Goal: Task Accomplishment & Management: Manage account settings

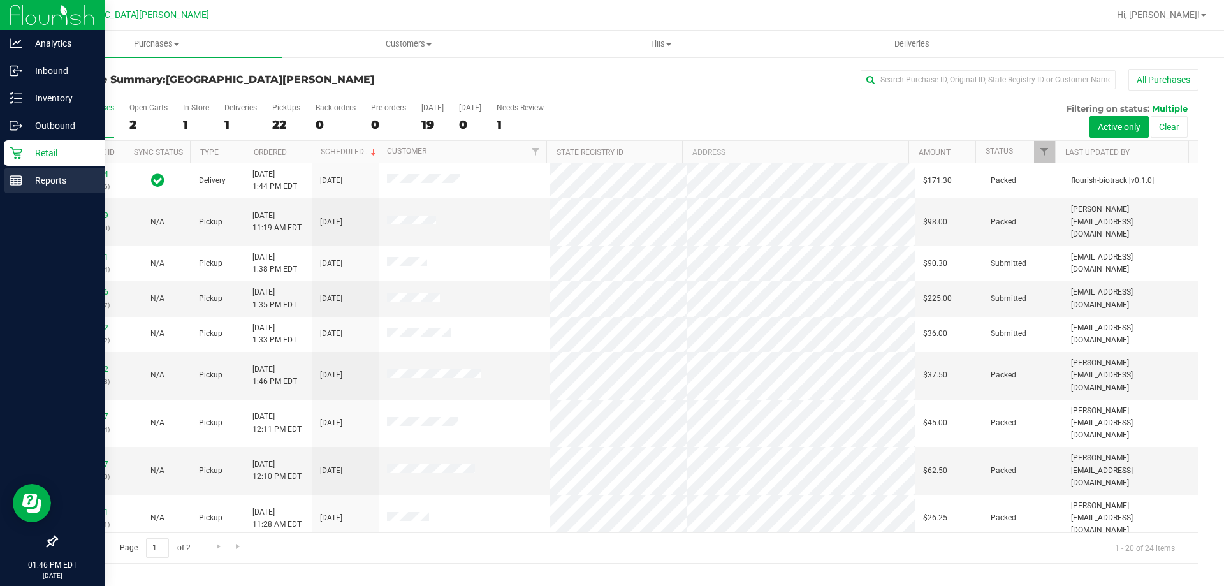
click at [15, 183] on line at bounding box center [15, 183] width 11 height 0
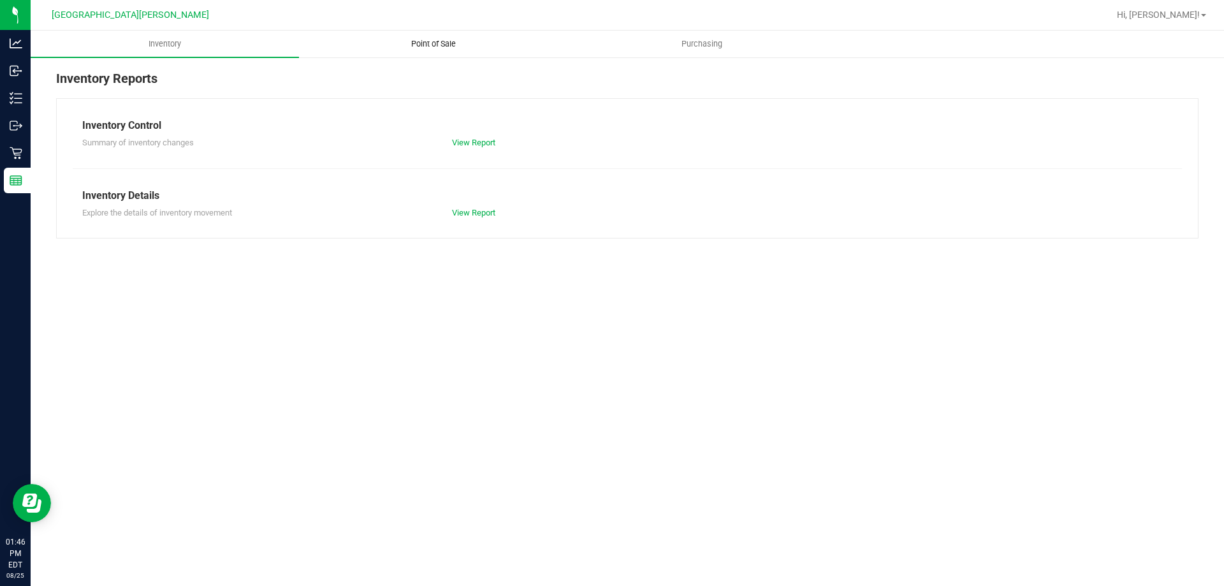
click at [440, 39] on span "Point of Sale" at bounding box center [433, 43] width 79 height 11
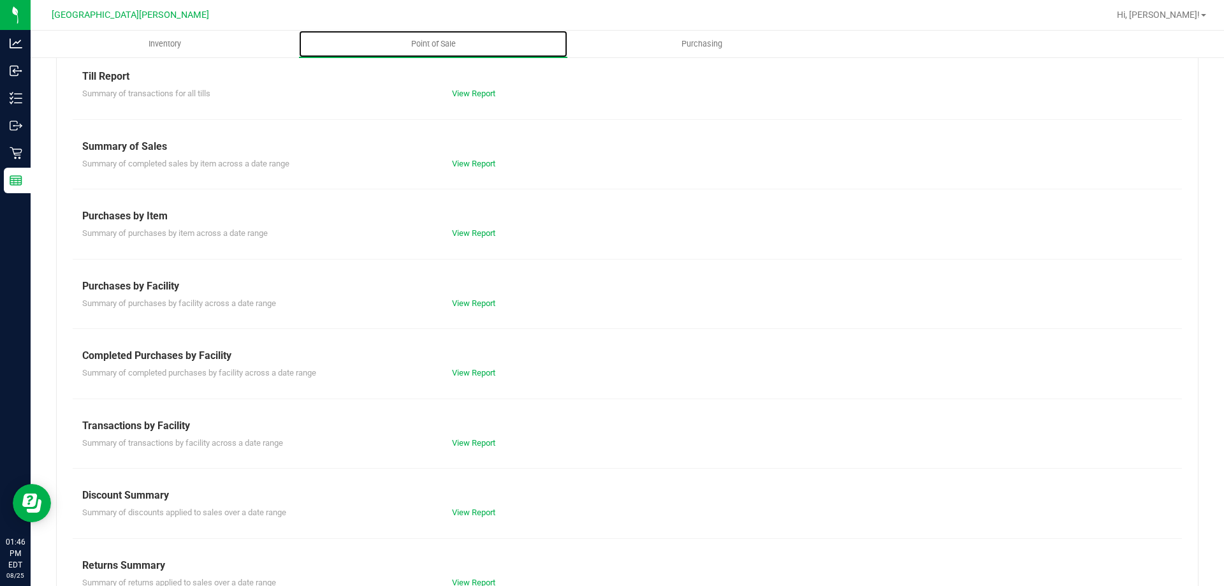
scroll to position [84, 0]
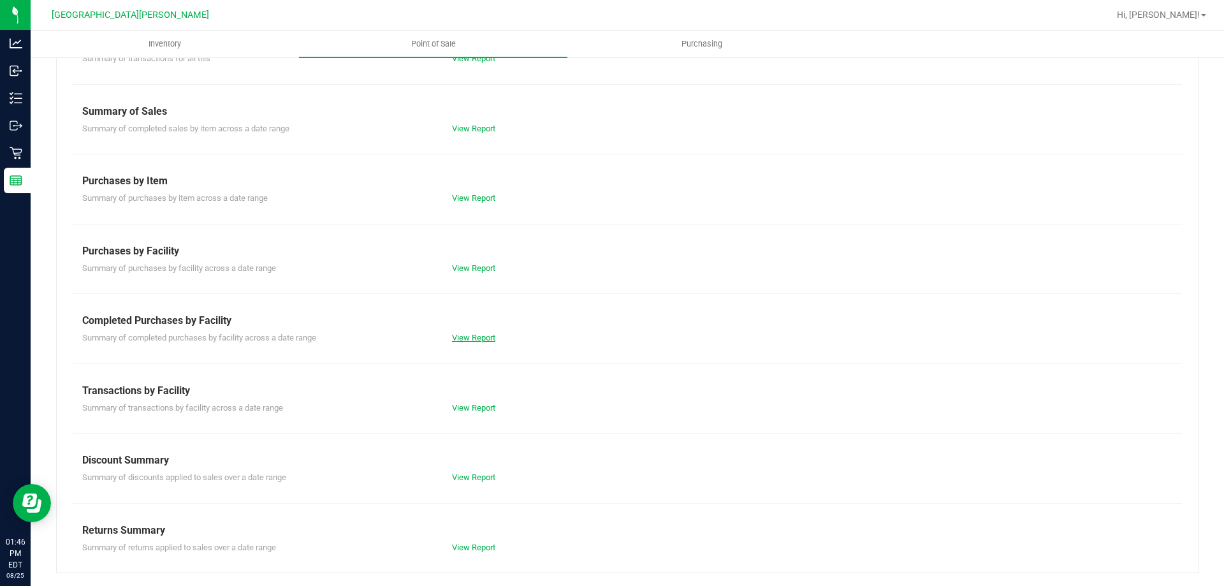
click at [488, 336] on link "View Report" at bounding box center [473, 338] width 43 height 10
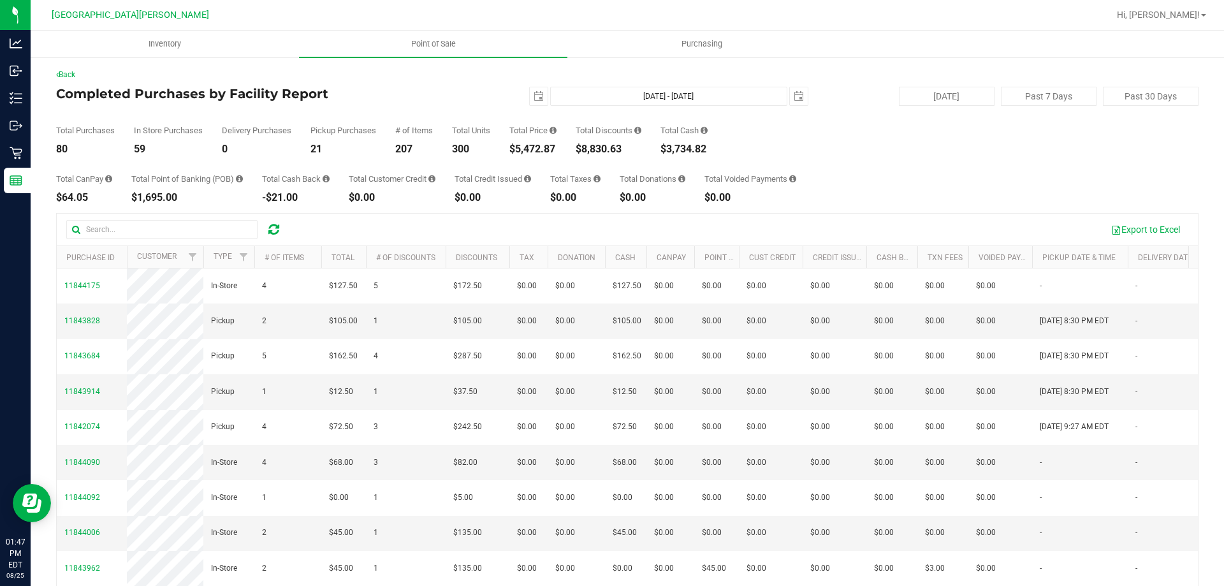
click at [903, 199] on div "Total CanPay $64.05 Total Point of Banking (POB) $1,695.00 Total Cash Back -$21…" at bounding box center [627, 178] width 1142 height 48
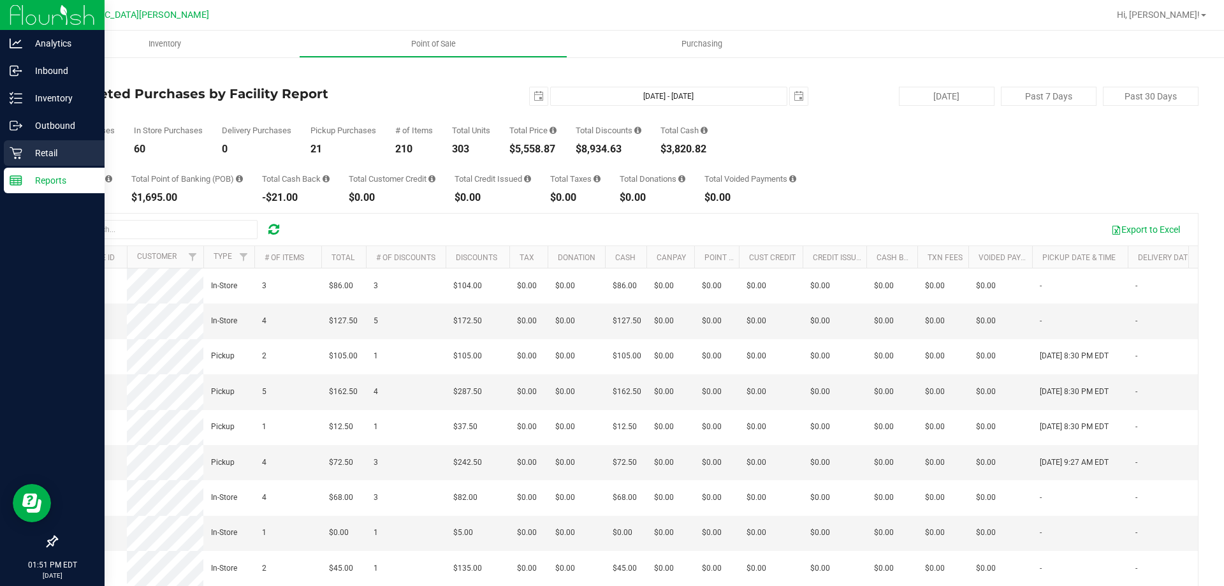
click at [25, 158] on p "Retail" at bounding box center [60, 152] width 76 height 15
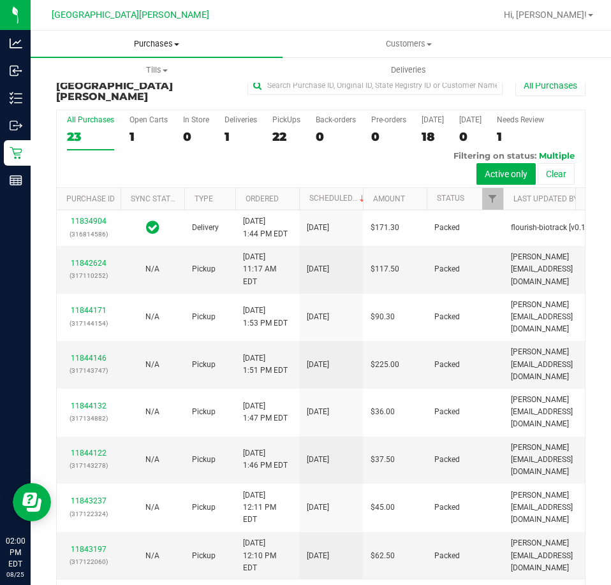
click at [164, 44] on span "Purchases" at bounding box center [157, 43] width 252 height 11
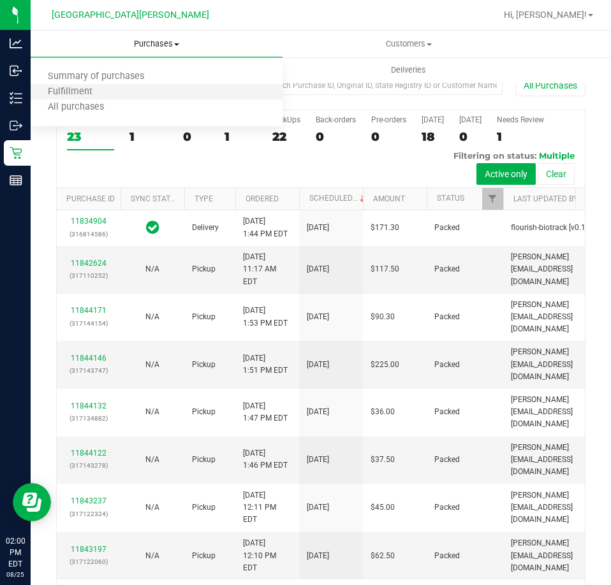
click at [108, 87] on li "Fulfillment" at bounding box center [157, 92] width 252 height 15
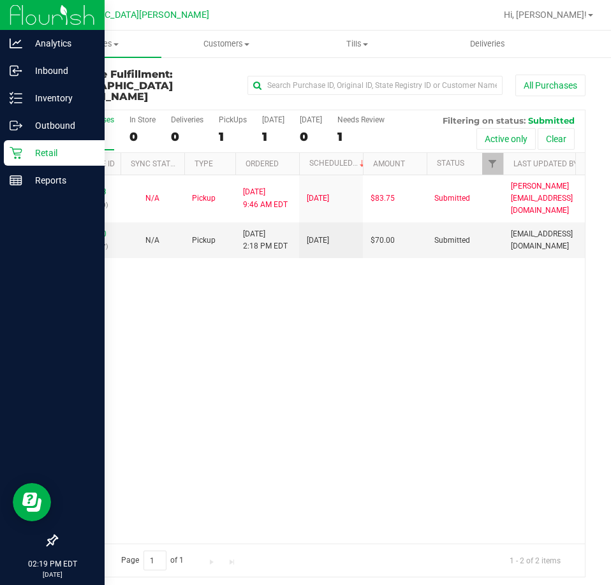
click at [19, 148] on icon at bounding box center [16, 153] width 13 height 13
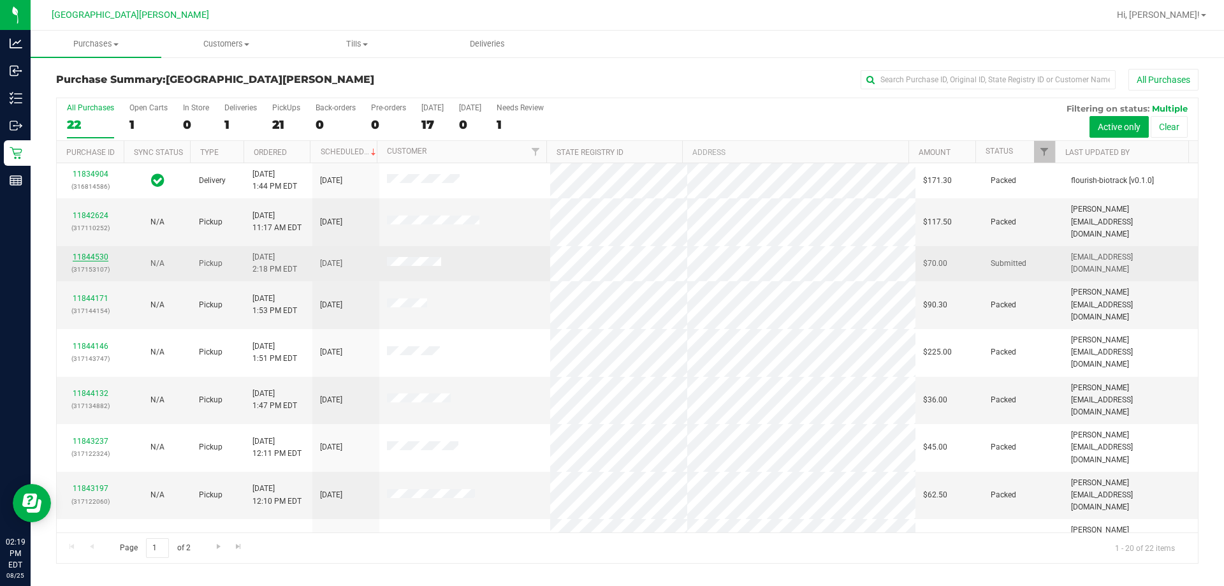
click at [91, 252] on link "11844530" at bounding box center [91, 256] width 36 height 9
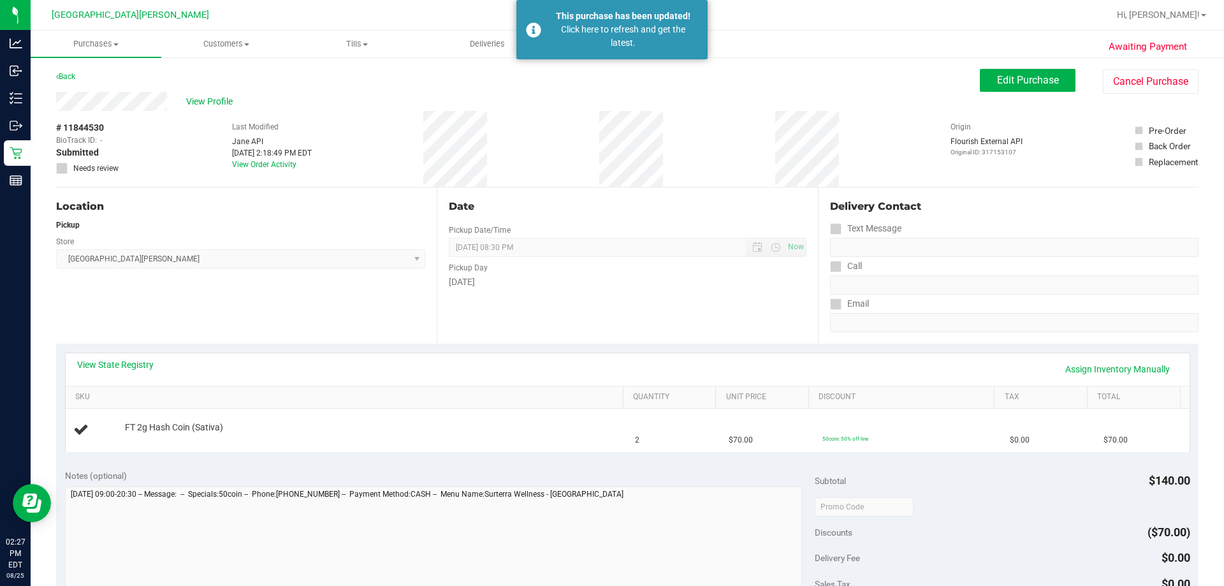
drag, startPoint x: 721, startPoint y: 105, endPoint x: 371, endPoint y: 67, distance: 351.9
click at [721, 105] on div "View Profile" at bounding box center [517, 101] width 923 height 19
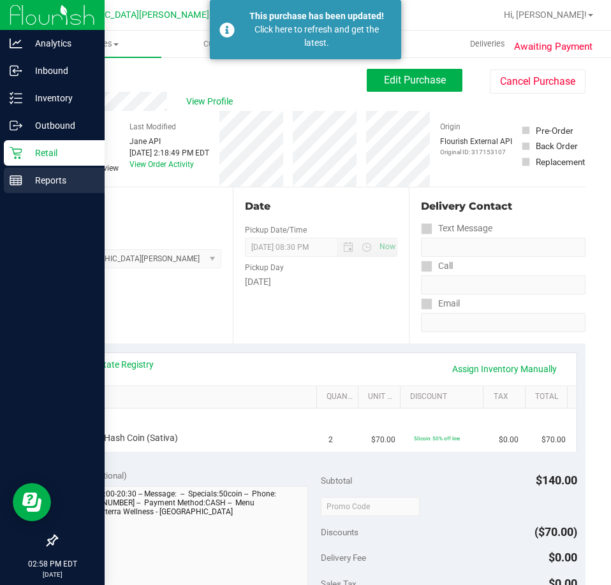
click at [22, 180] on p "Reports" at bounding box center [60, 180] width 76 height 15
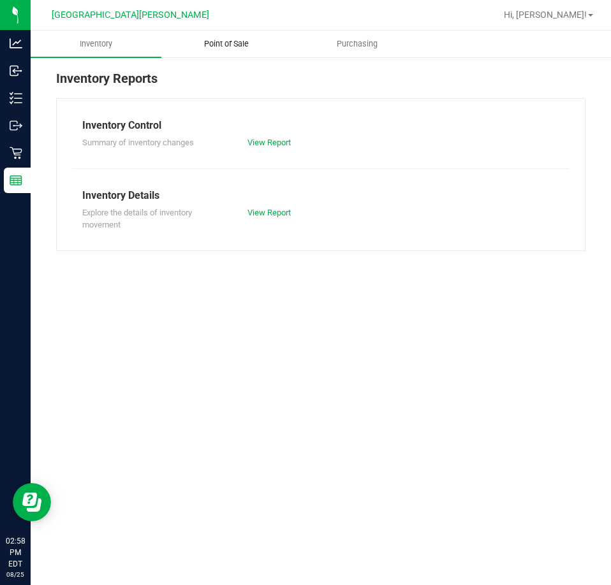
click at [233, 43] on span "Point of Sale" at bounding box center [226, 43] width 79 height 11
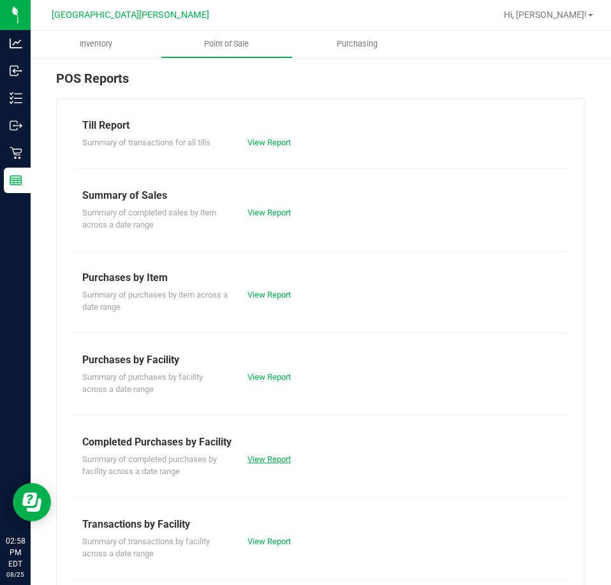
click at [268, 458] on link "View Report" at bounding box center [268, 459] width 43 height 10
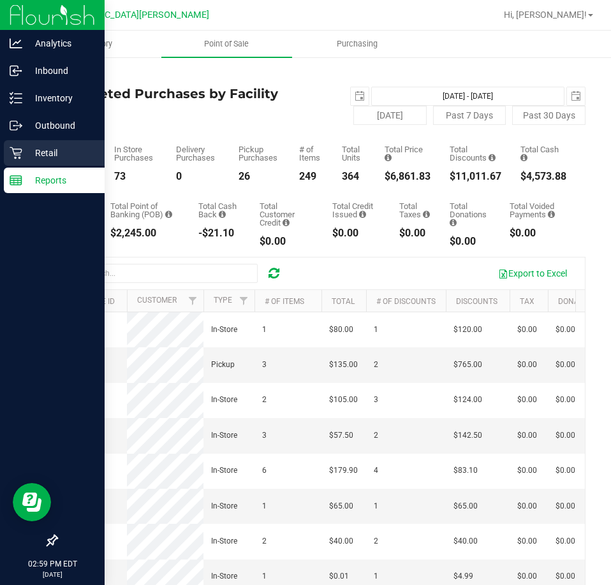
drag, startPoint x: 19, startPoint y: 154, endPoint x: 22, endPoint y: 148, distance: 7.1
click at [19, 154] on icon at bounding box center [16, 153] width 13 height 13
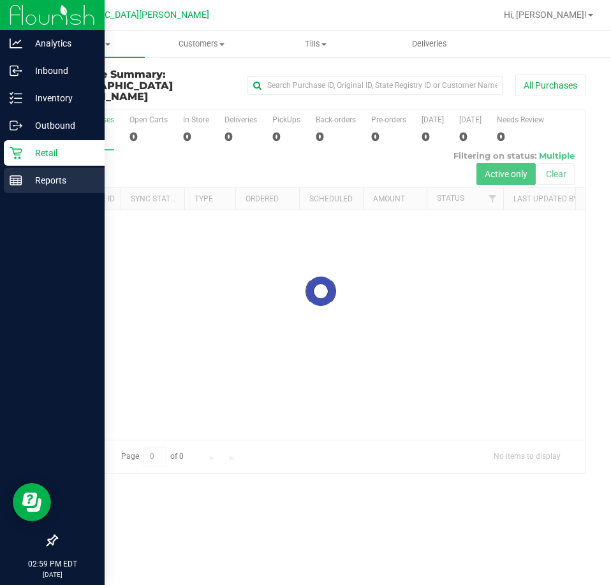
click at [50, 185] on p "Reports" at bounding box center [60, 180] width 76 height 15
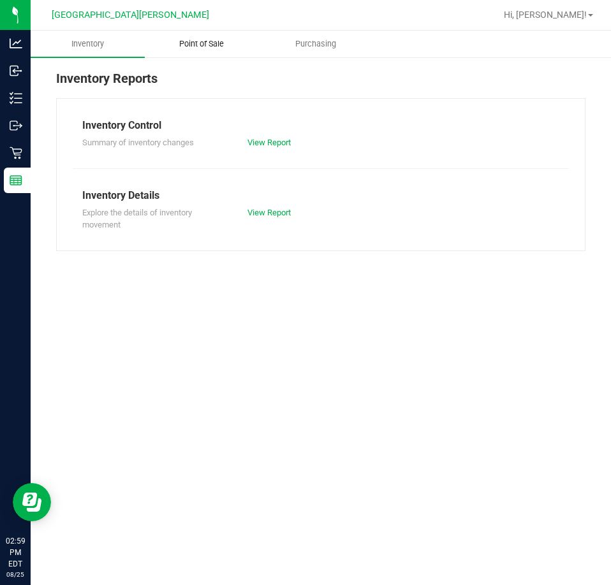
click at [210, 48] on span "Point of Sale" at bounding box center [201, 43] width 79 height 11
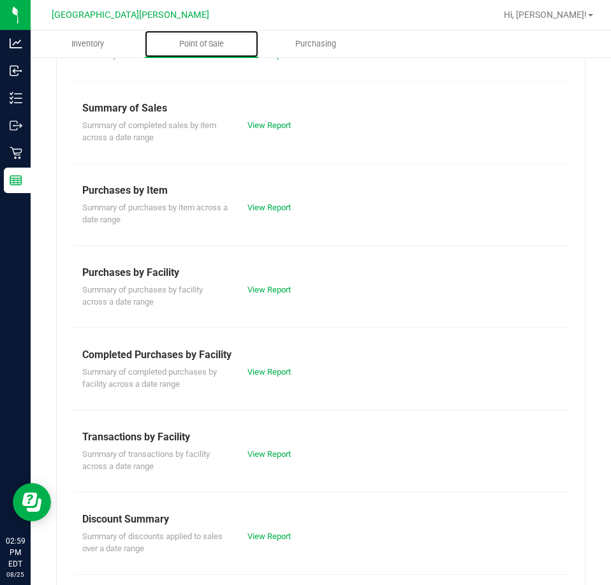
scroll to position [172, 0]
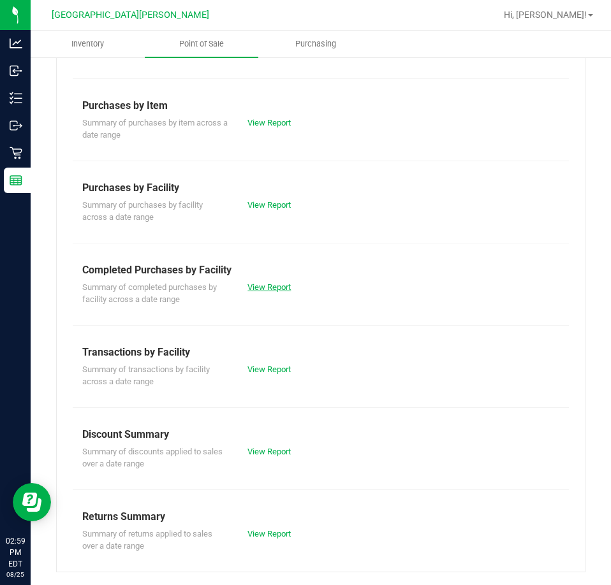
click at [263, 287] on link "View Report" at bounding box center [268, 287] width 43 height 10
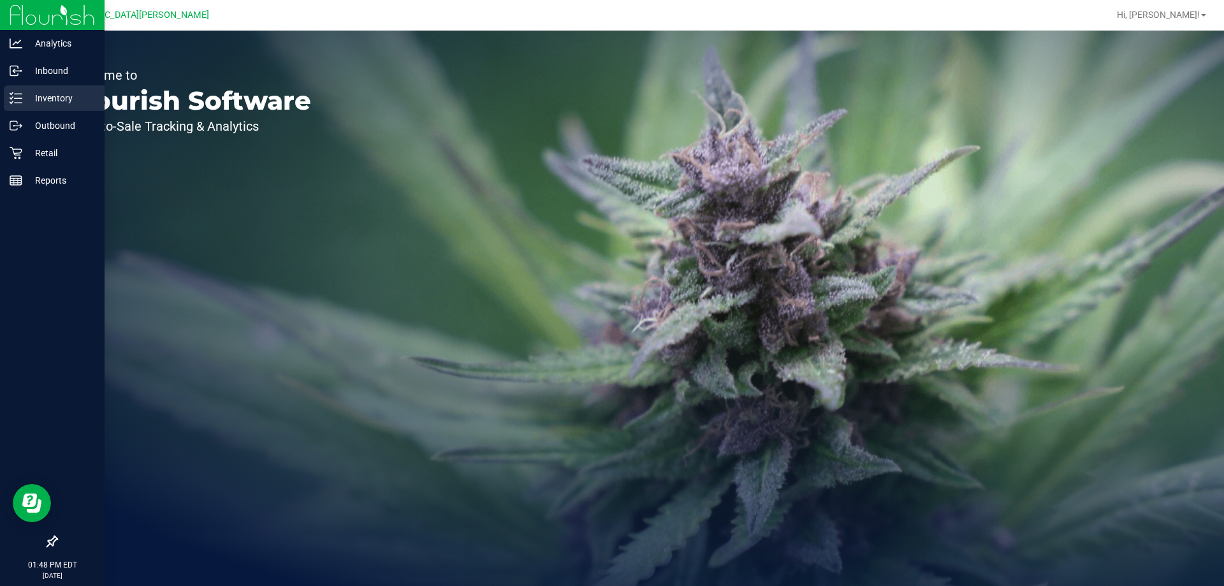
click at [64, 102] on p "Inventory" at bounding box center [60, 97] width 76 height 15
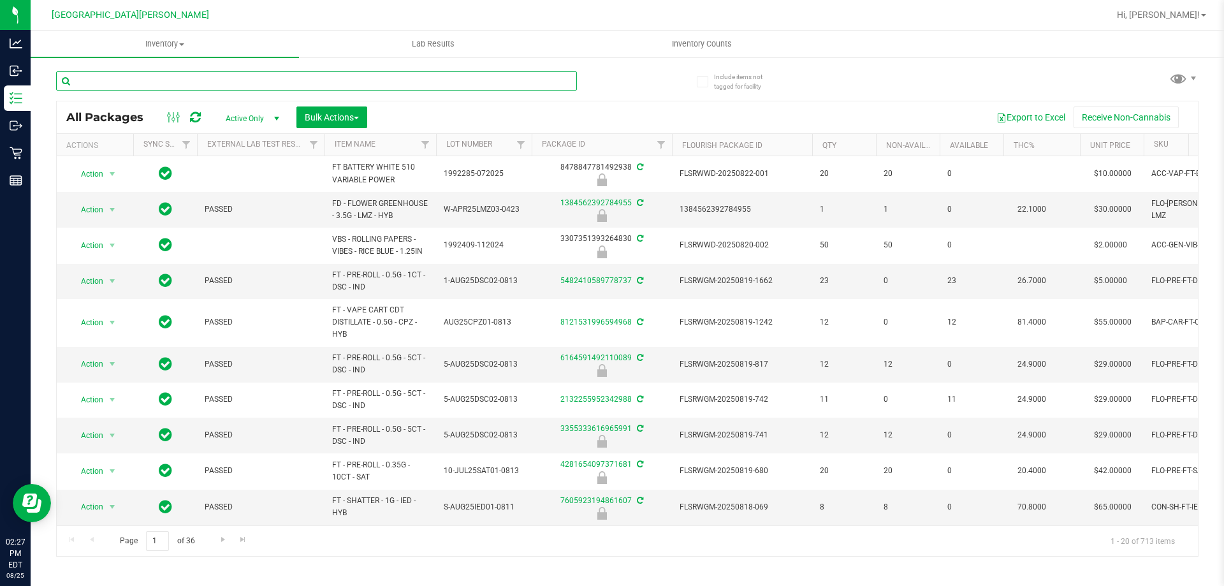
click at [125, 82] on input "text" at bounding box center [316, 80] width 521 height 19
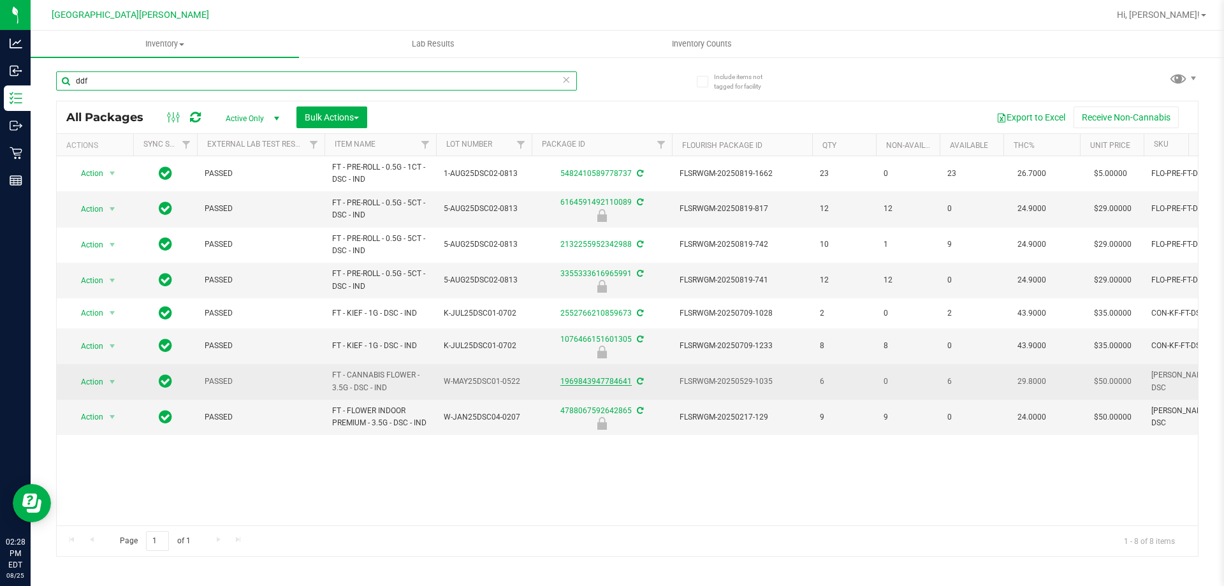
type input "ddf"
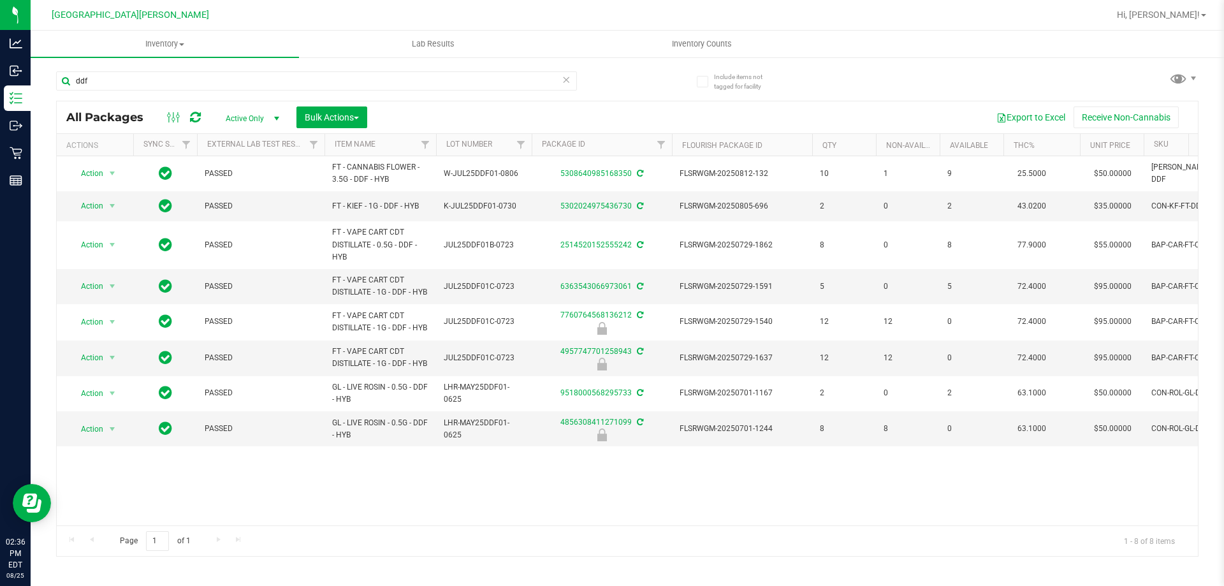
click at [716, 559] on div "Inventory All packages All inventory Waste log Create inventory Lab Results Inv…" at bounding box center [627, 308] width 1193 height 555
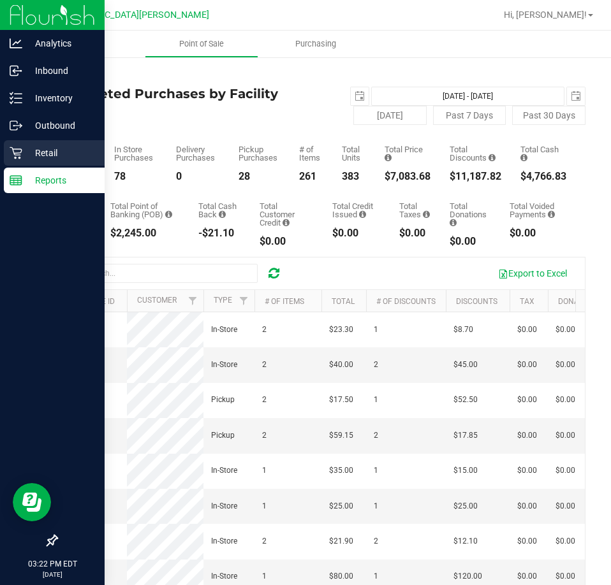
click at [34, 156] on p "Retail" at bounding box center [60, 152] width 76 height 15
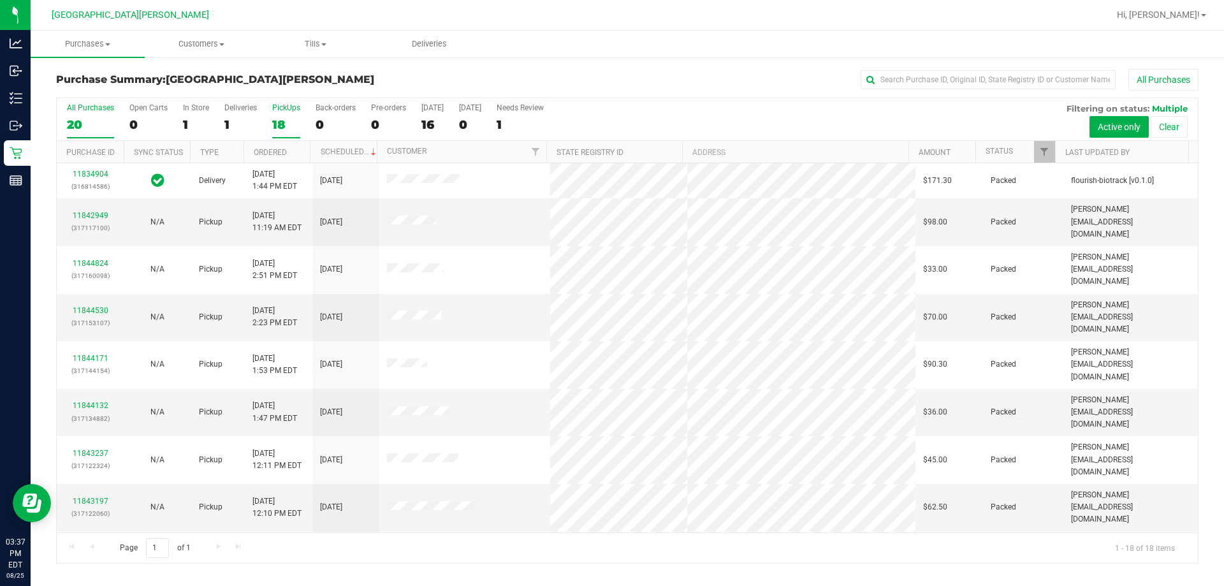
click at [289, 112] on label "PickUps 18" at bounding box center [286, 120] width 28 height 35
click at [0, 0] on input "PickUps 18" at bounding box center [0, 0] width 0 height 0
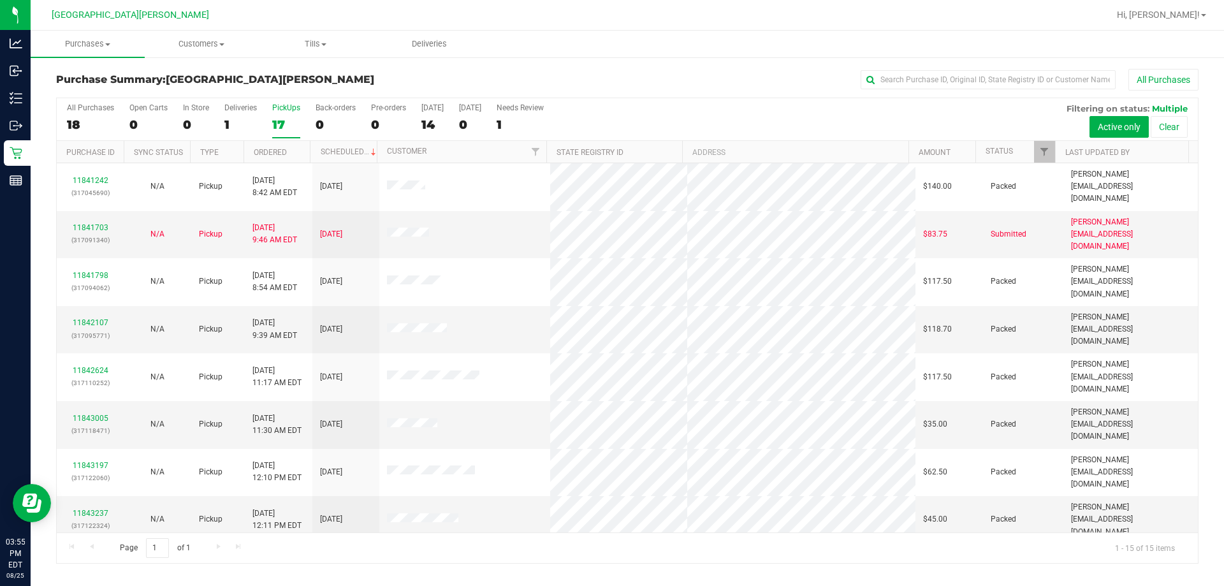
click at [610, 119] on div "All Purchases 18 Open Carts 0 In Store 0 Deliveries 1 PickUps 17 Back-orders 0 …" at bounding box center [627, 119] width 1141 height 43
click at [99, 40] on span "Purchases" at bounding box center [88, 43] width 114 height 11
click at [54, 90] on span "Fulfillment" at bounding box center [70, 92] width 79 height 11
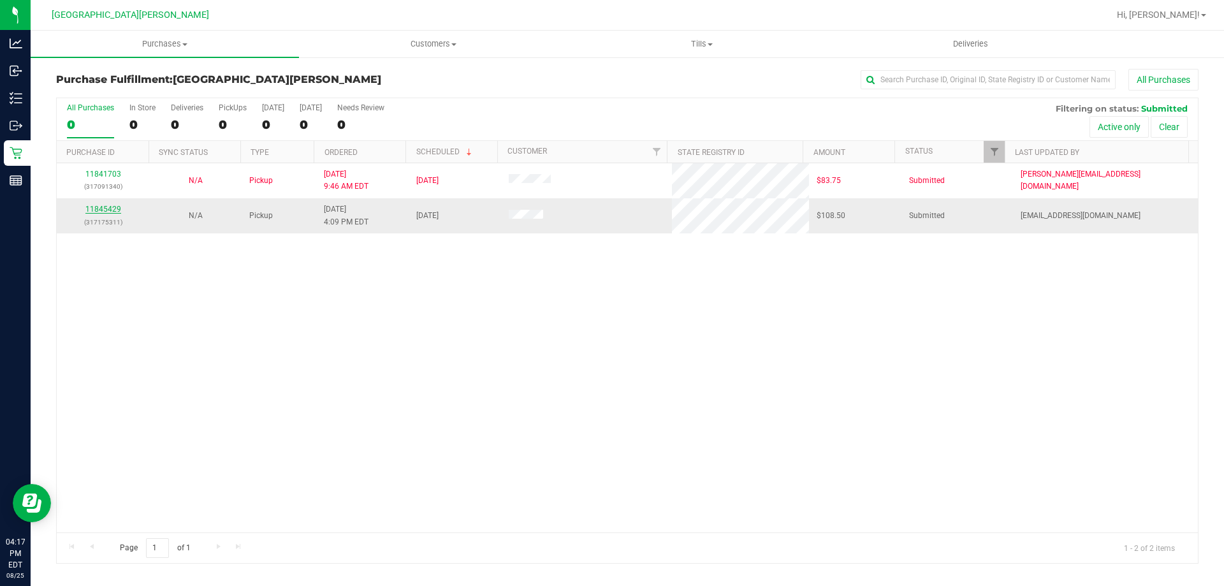
click at [108, 212] on link "11845429" at bounding box center [103, 209] width 36 height 9
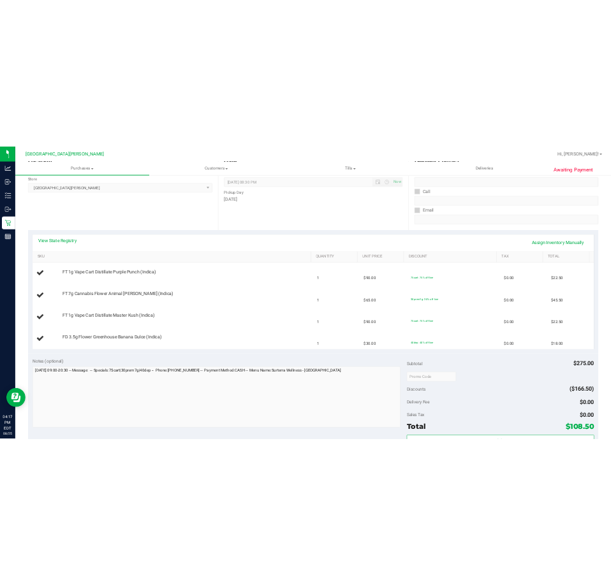
scroll to position [191, 0]
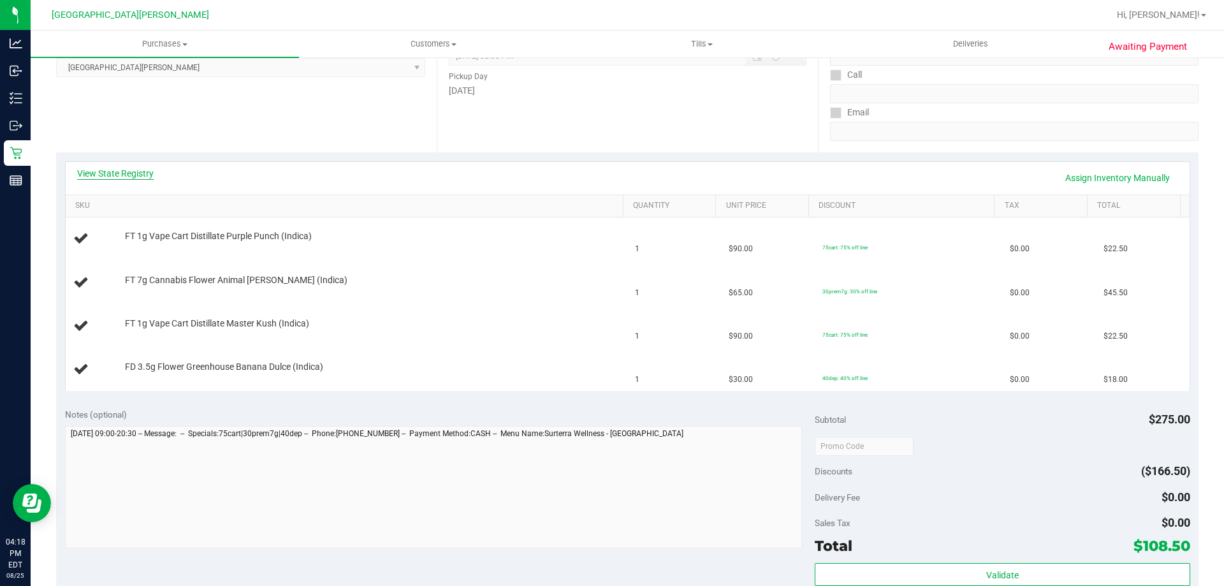
click at [146, 173] on link "View State Registry" at bounding box center [115, 173] width 76 height 13
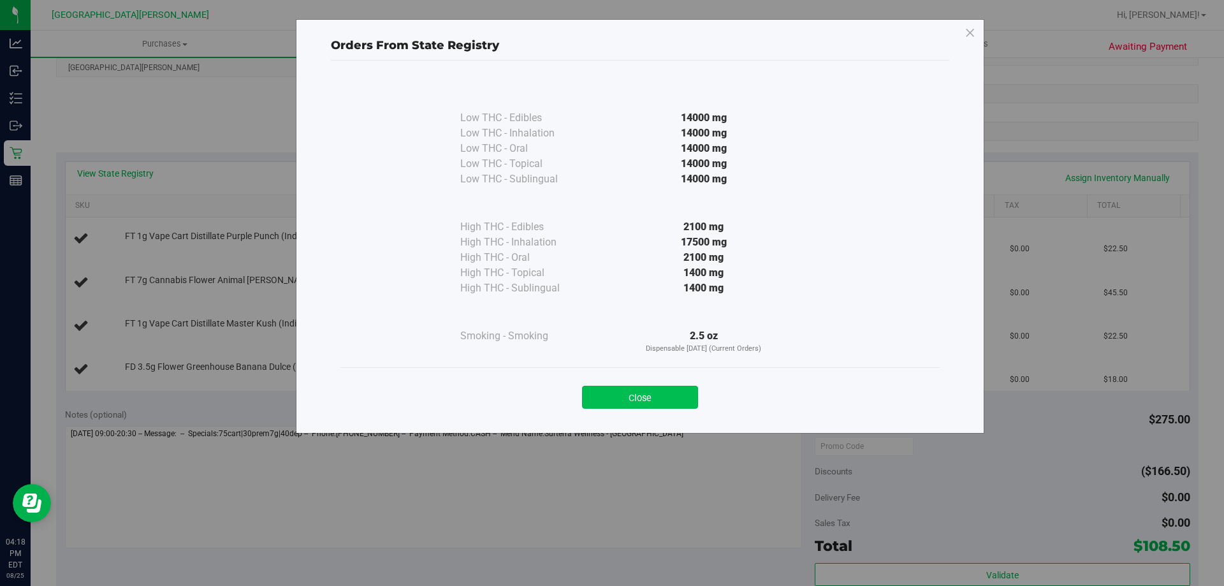
click at [602, 392] on button "Close" at bounding box center [640, 397] width 116 height 23
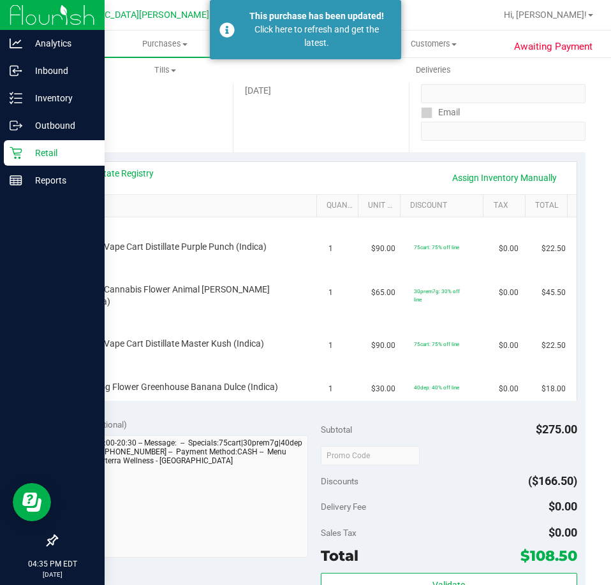
click at [18, 147] on icon at bounding box center [16, 153] width 13 height 13
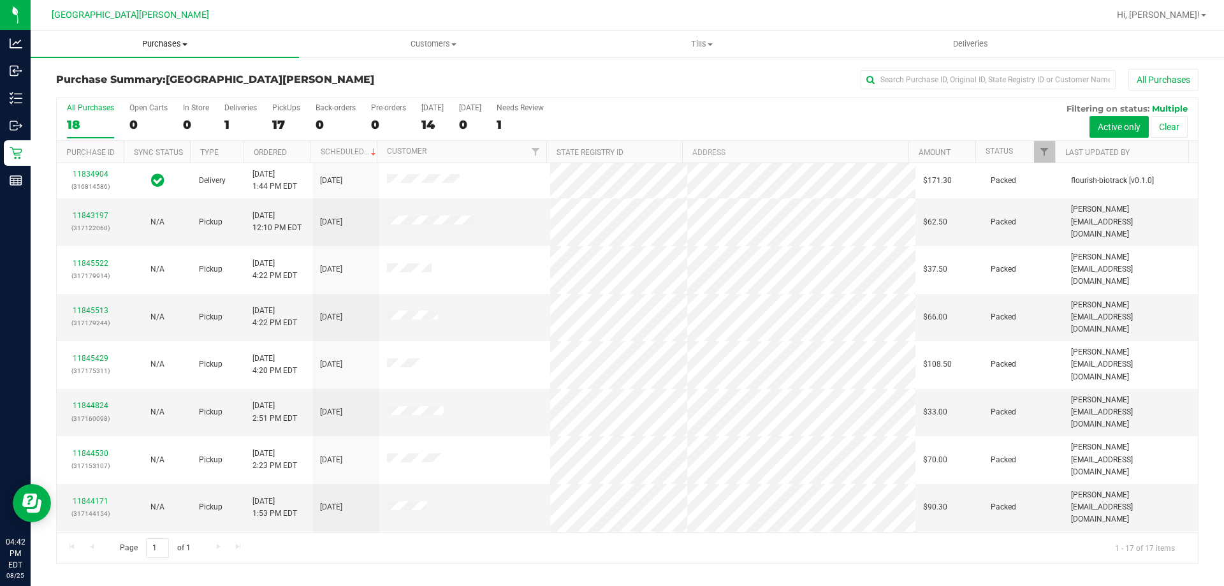
click at [170, 39] on span "Purchases" at bounding box center [165, 43] width 268 height 11
click at [127, 92] on li "Fulfillment" at bounding box center [165, 92] width 268 height 15
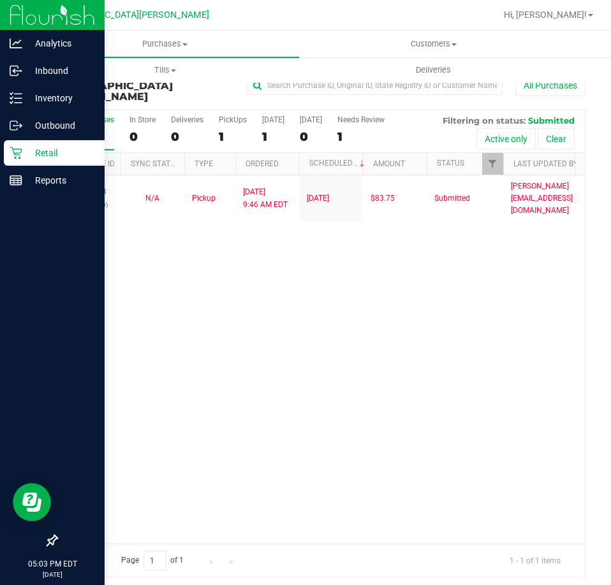
click at [34, 159] on p "Retail" at bounding box center [60, 152] width 76 height 15
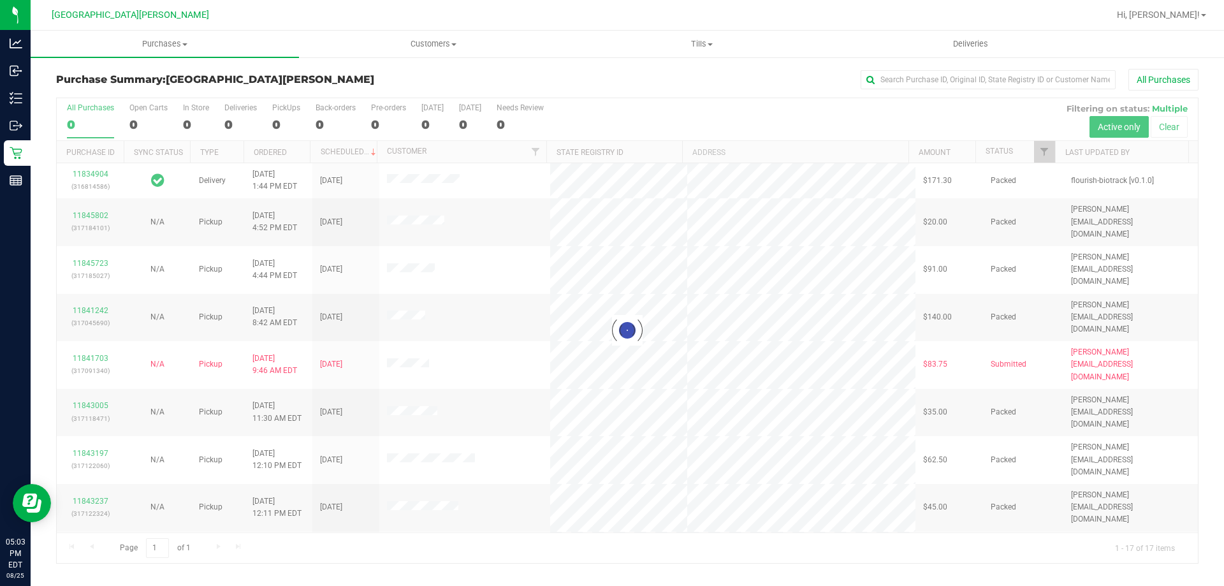
click at [149, 27] on nav "Key West WC Hi, Anthony!" at bounding box center [627, 15] width 1193 height 31
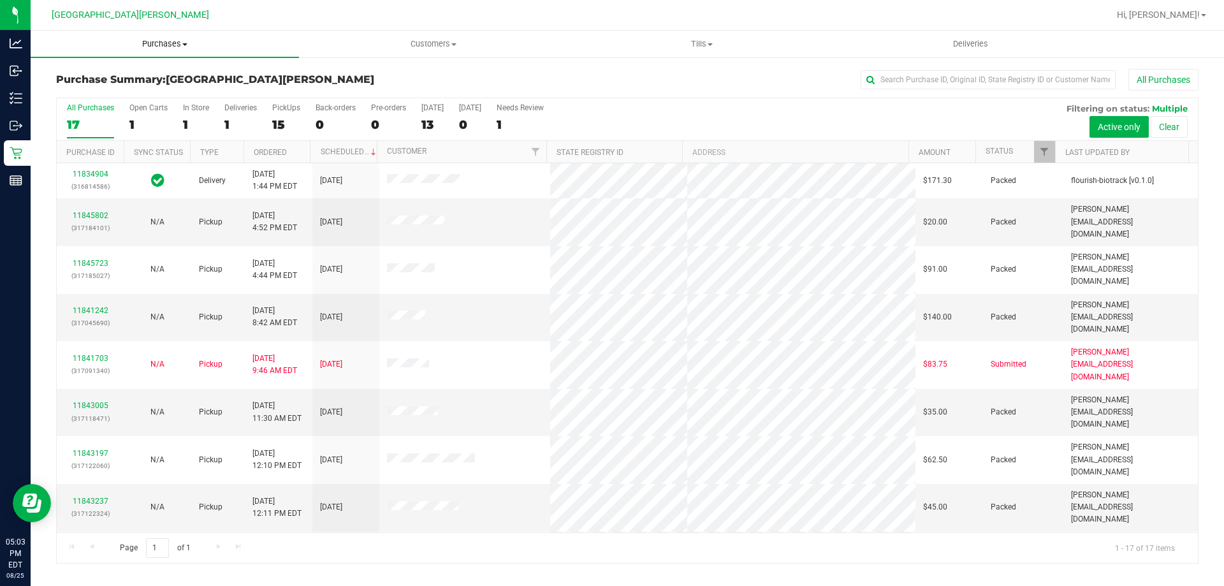
click at [165, 45] on span "Purchases" at bounding box center [165, 43] width 268 height 11
click at [146, 90] on li "Fulfillment" at bounding box center [165, 92] width 268 height 15
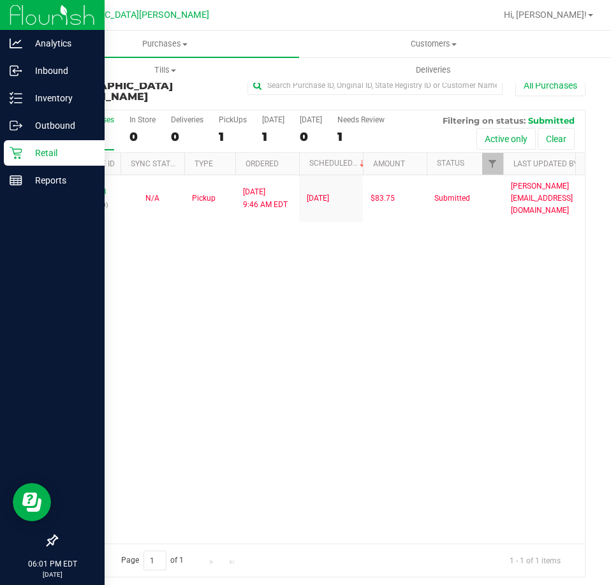
click at [28, 155] on p "Retail" at bounding box center [60, 152] width 76 height 15
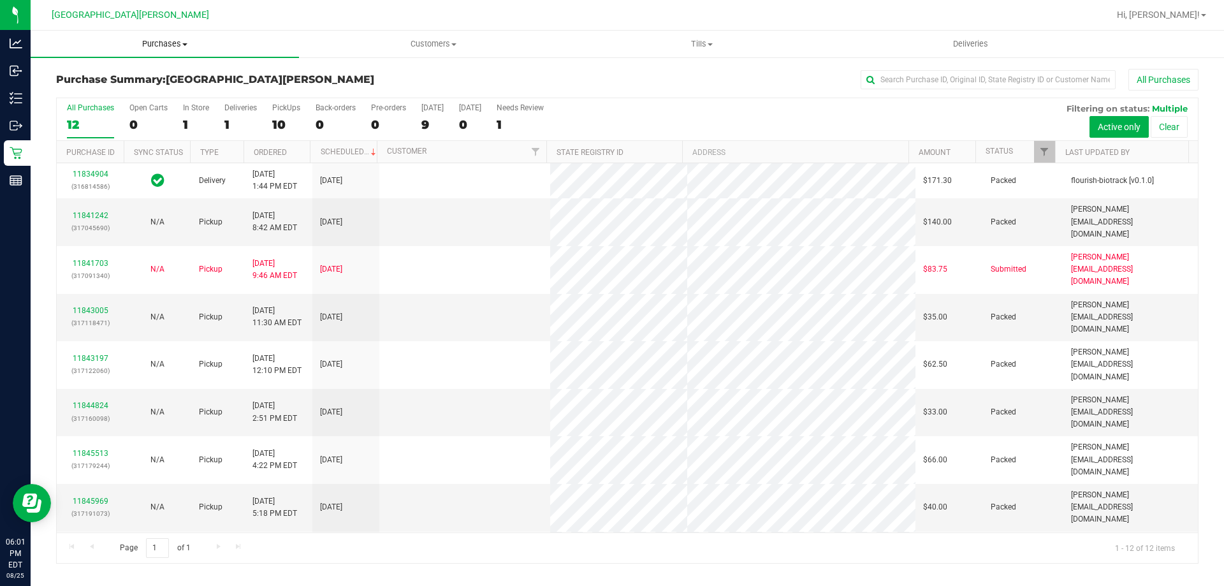
click at [178, 47] on span "Purchases" at bounding box center [165, 43] width 268 height 11
click at [126, 89] on li "Fulfillment" at bounding box center [165, 92] width 268 height 15
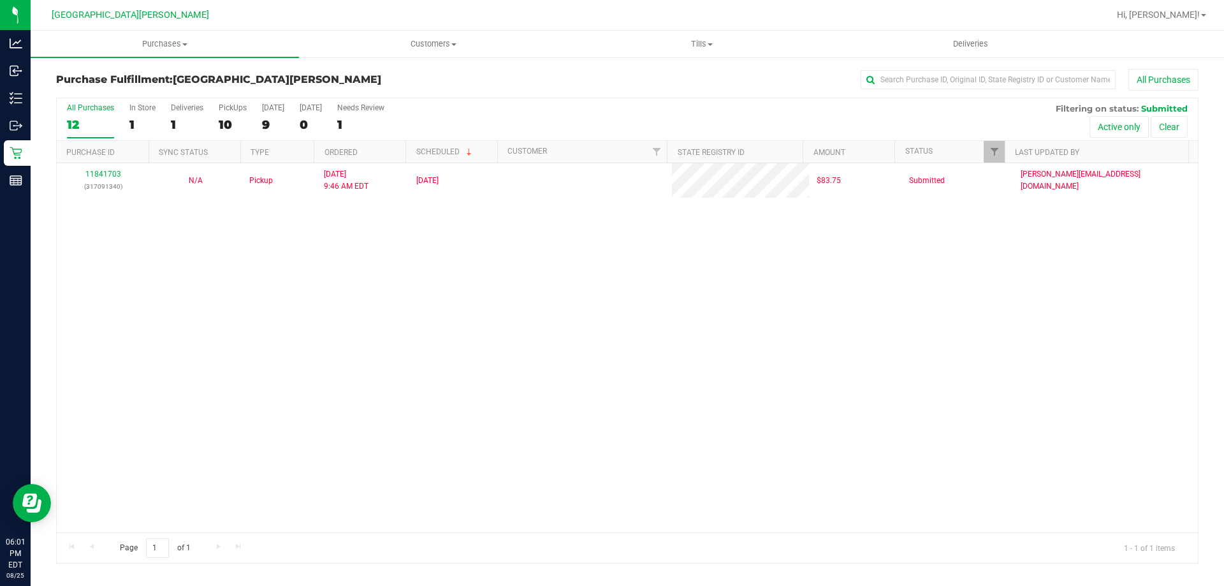
click at [286, 365] on div "11841703 (317091340) N/A Pickup 8/25/2025 9:46 AM EDT 8/25/2025 $83.75 Submitte…" at bounding box center [627, 347] width 1141 height 369
